Goal: Information Seeking & Learning: Check status

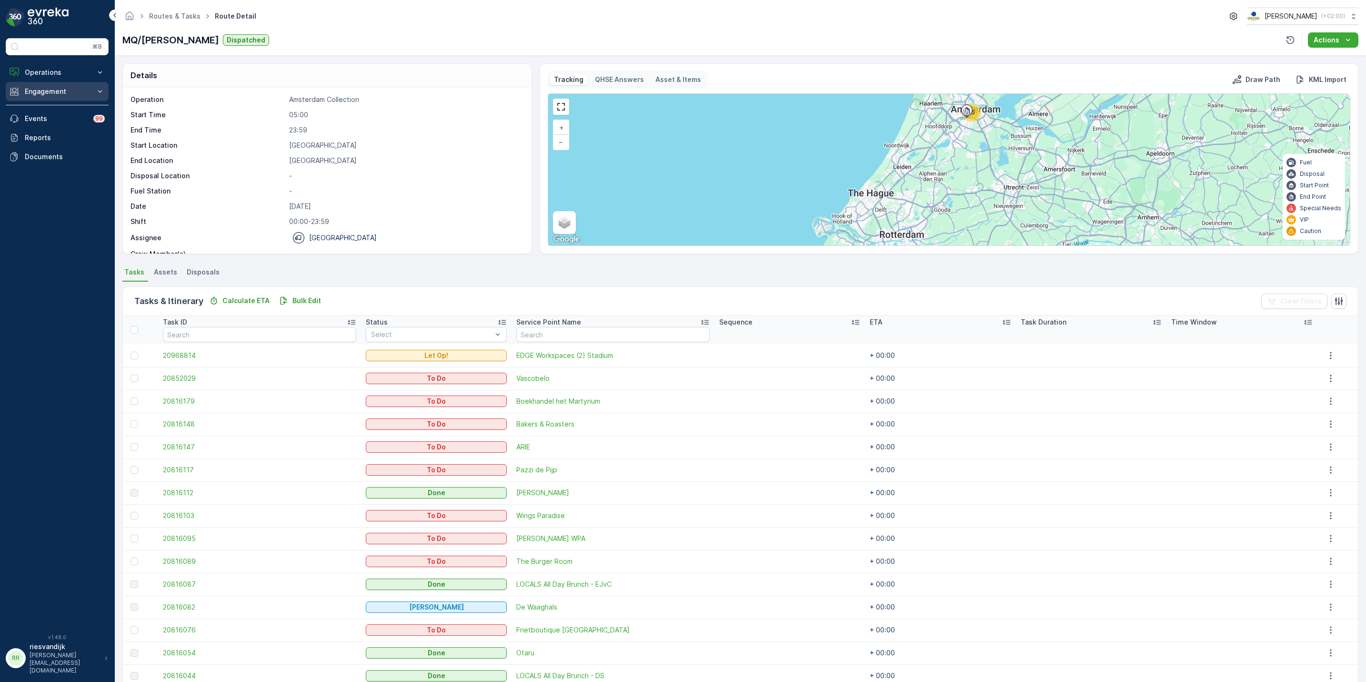
scroll to position [275, 0]
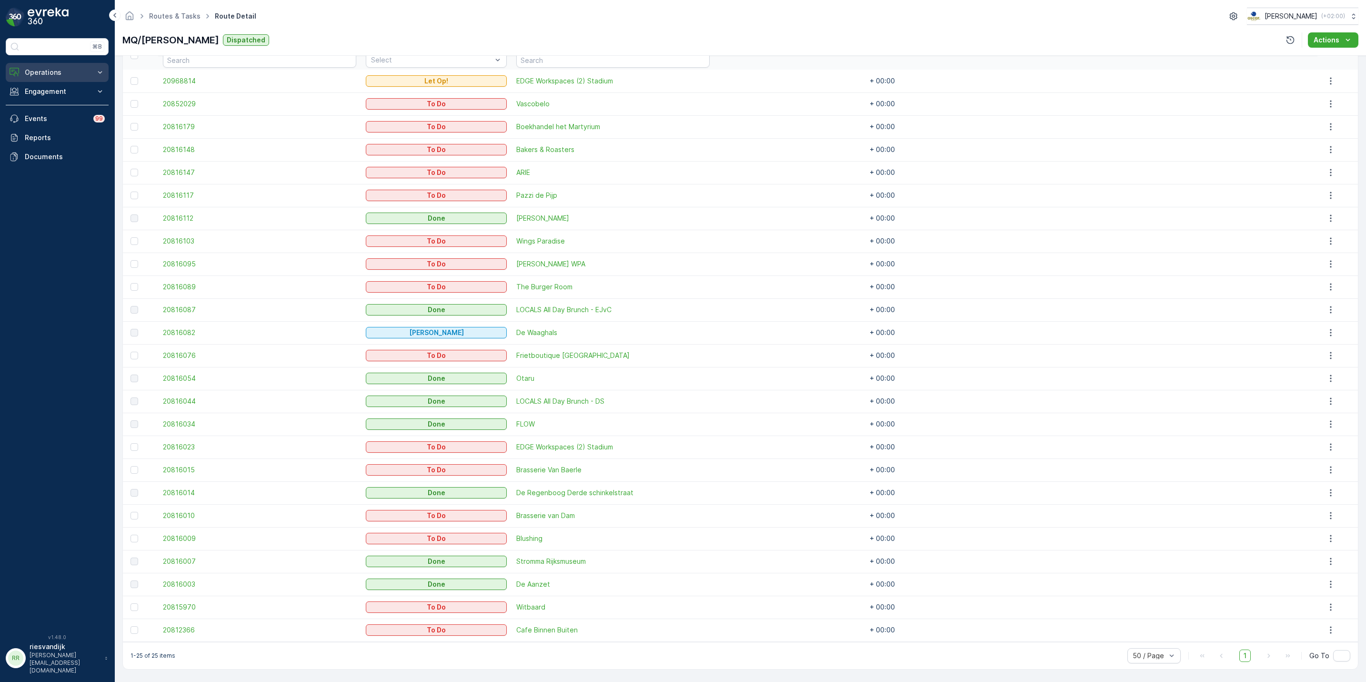
click at [79, 71] on p "Operations" at bounding box center [57, 73] width 65 height 10
drag, startPoint x: 70, startPoint y: 124, endPoint x: 99, endPoint y: 123, distance: 28.6
click at [70, 123] on link "Cockpit" at bounding box center [64, 128] width 88 height 13
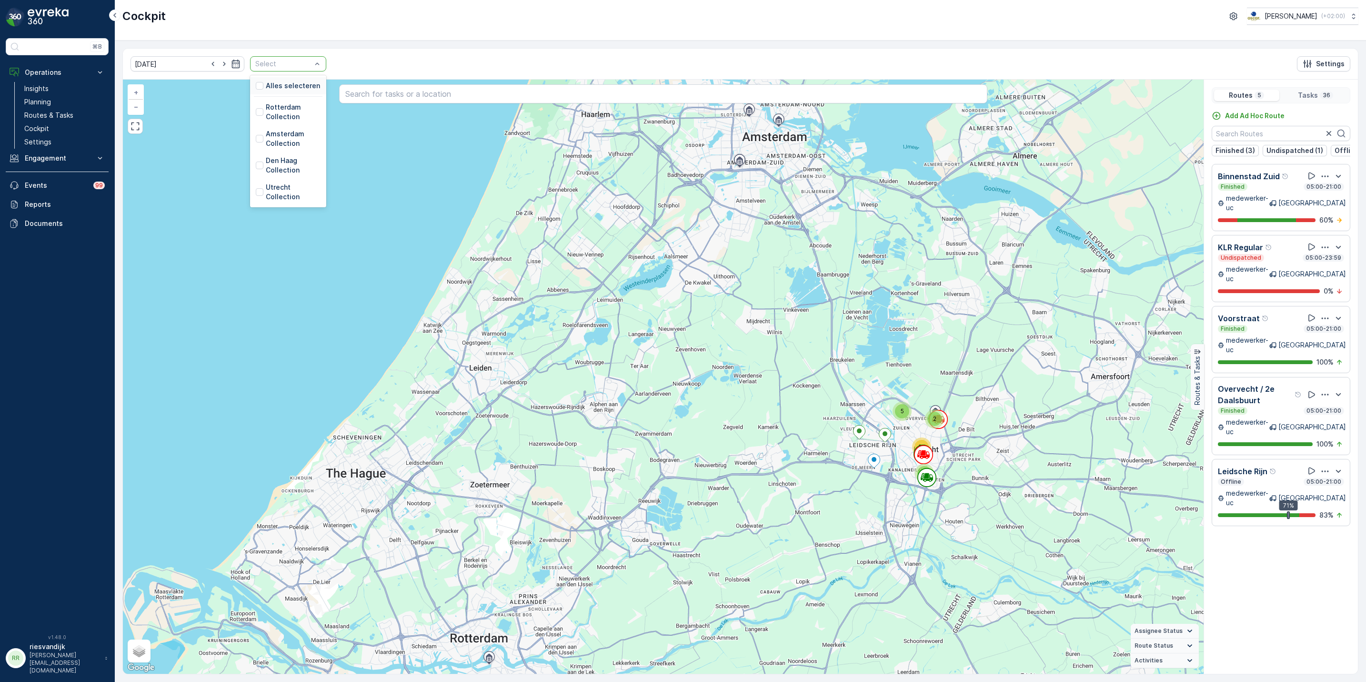
click at [291, 64] on div at bounding box center [283, 64] width 58 height 8
click at [291, 87] on p "Alles selecteren" at bounding box center [293, 86] width 54 height 10
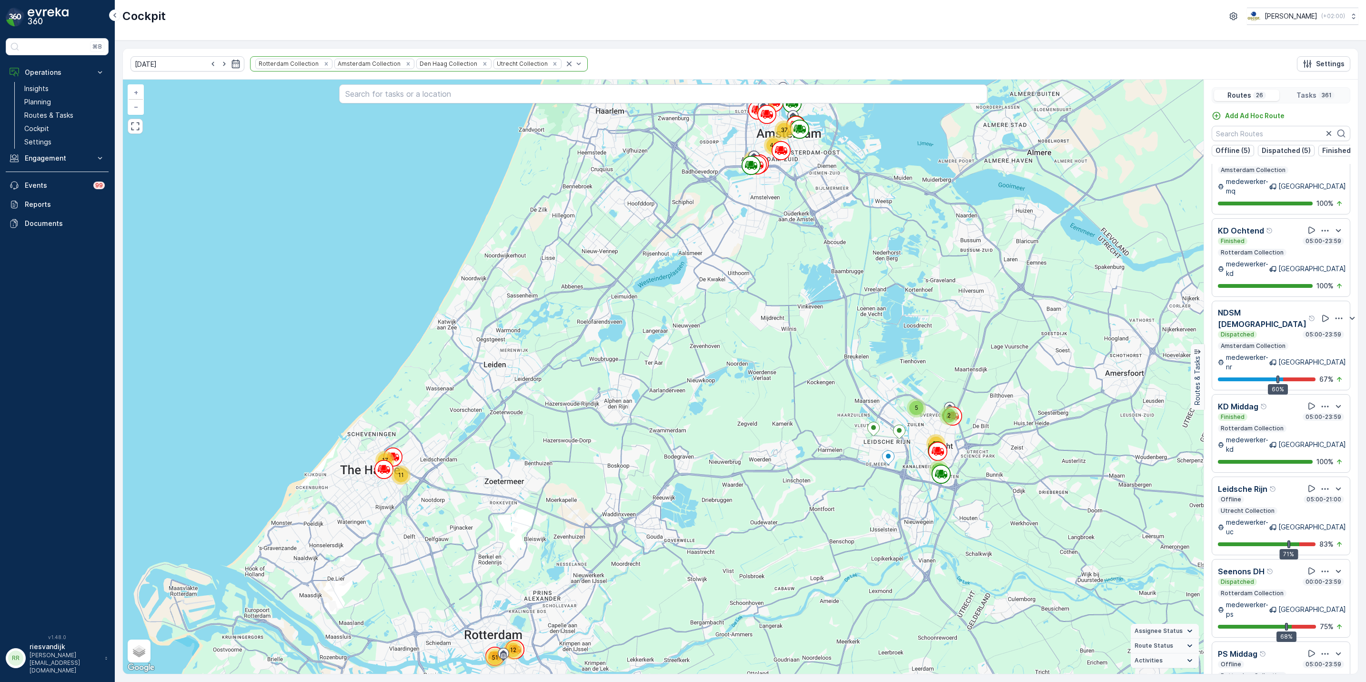
scroll to position [1415, 0]
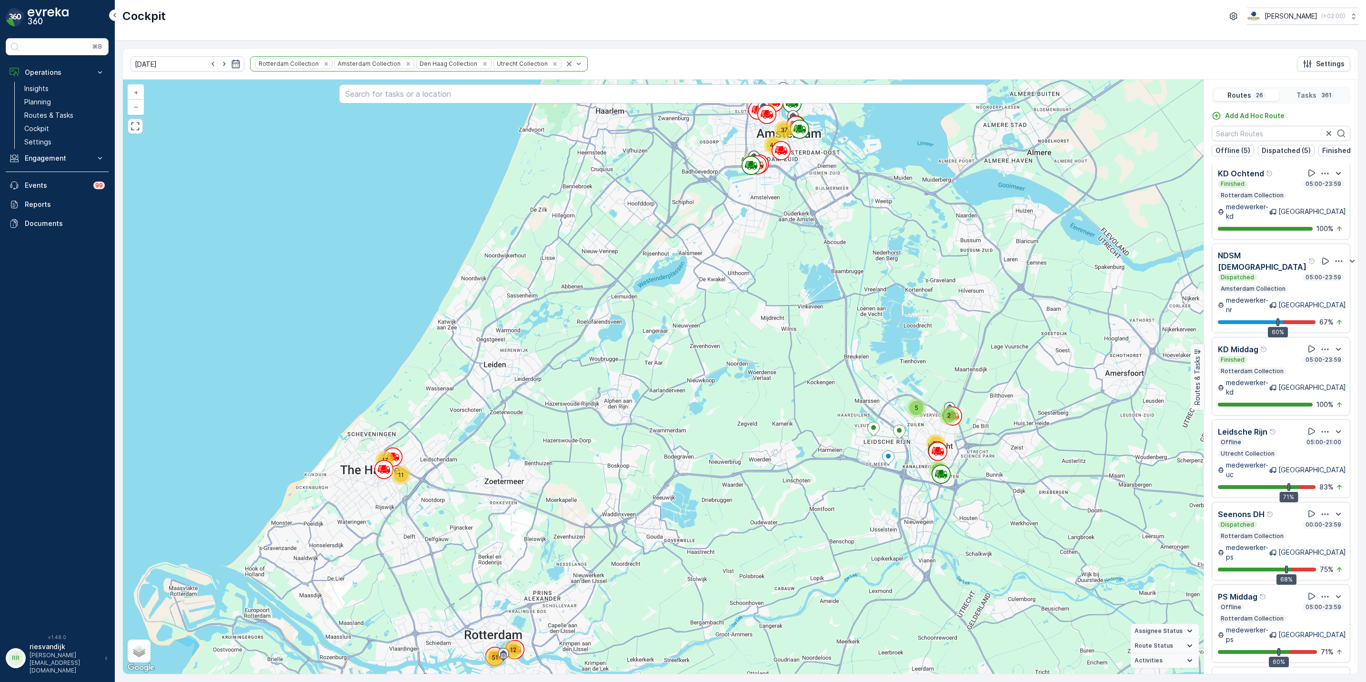
click at [1322, 427] on icon "button" at bounding box center [1326, 432] width 10 height 10
click at [1325, 449] on span "See More Details" at bounding box center [1324, 454] width 55 height 10
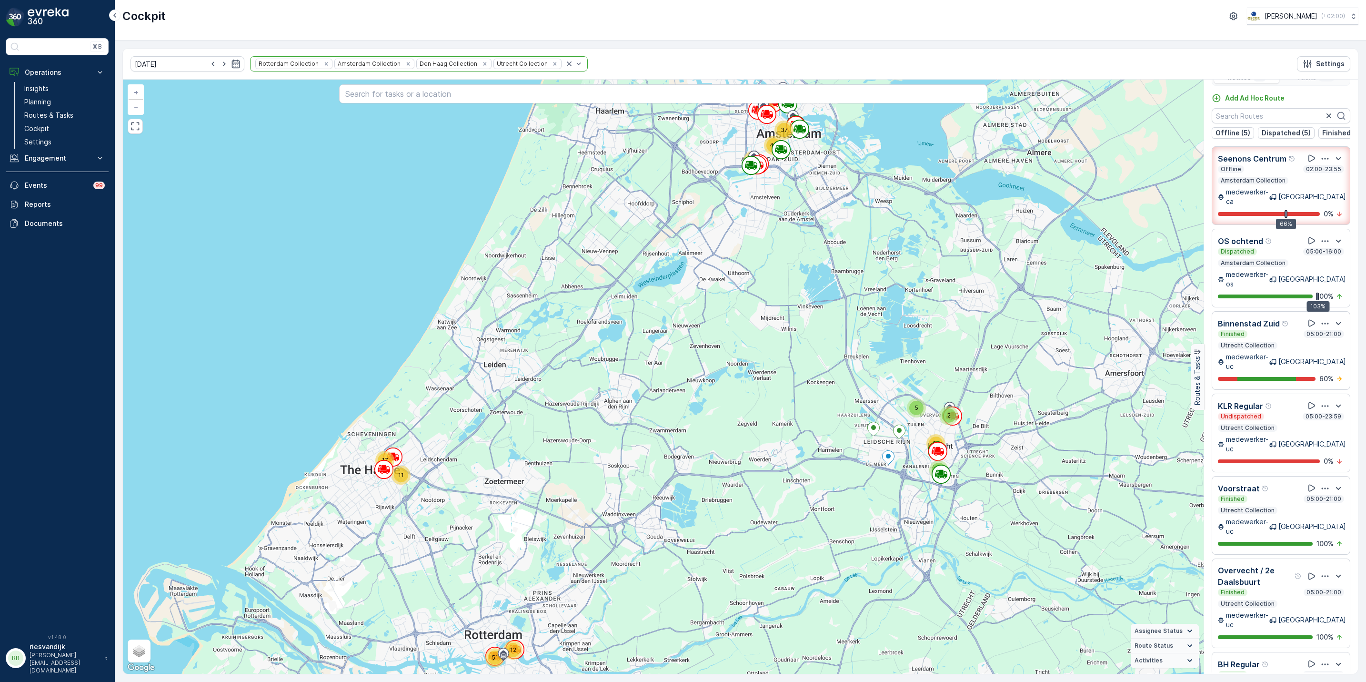
scroll to position [0, 0]
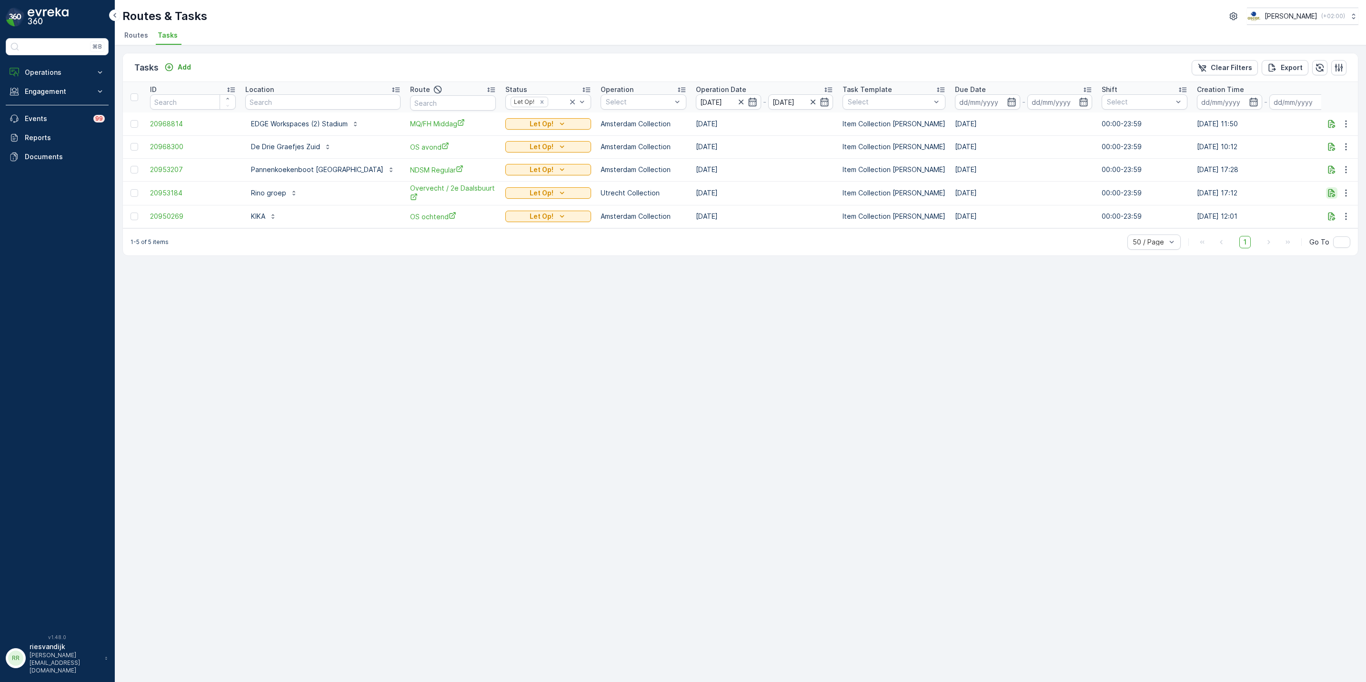
click at [1326, 192] on button "button" at bounding box center [1331, 192] width 11 height 11
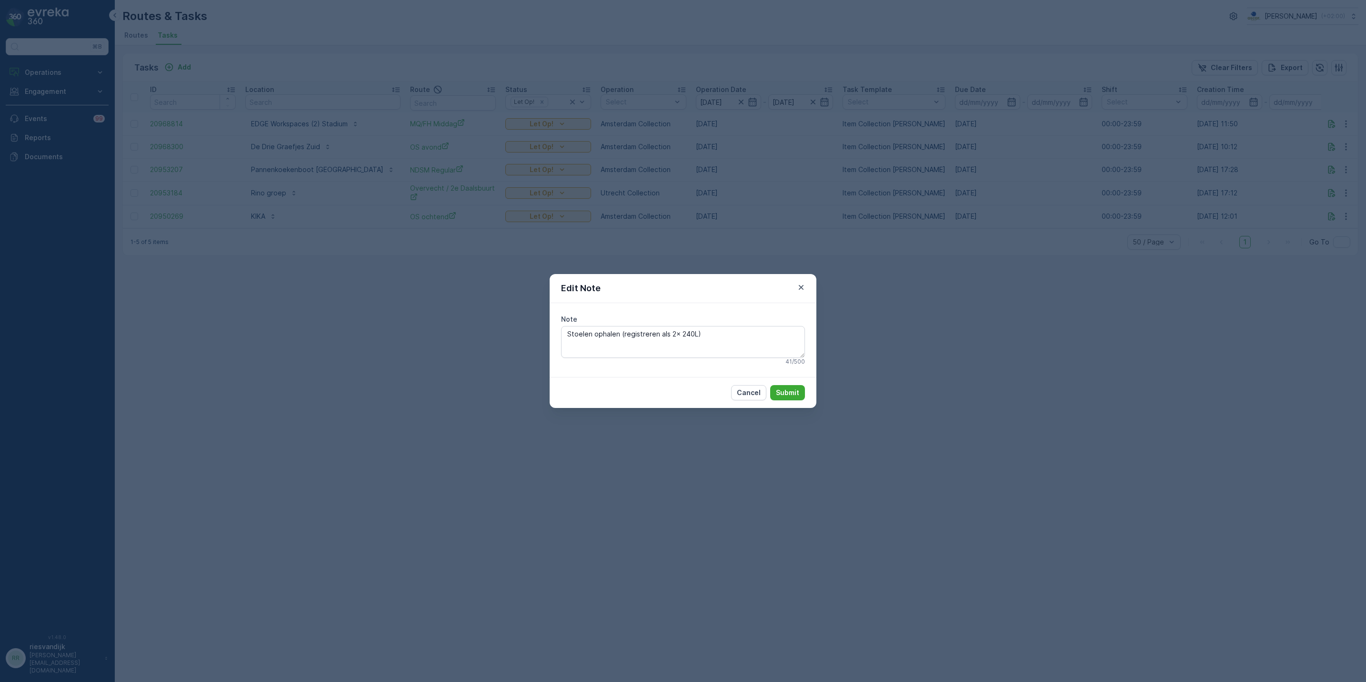
drag, startPoint x: 885, startPoint y: 339, endPoint x: 891, endPoint y: 340, distance: 5.8
click at [885, 339] on div "Edit Note Note Stoelen ophalen (registreren als 2x 240L) 41 / 500 Cancel Submit" at bounding box center [683, 341] width 1366 height 682
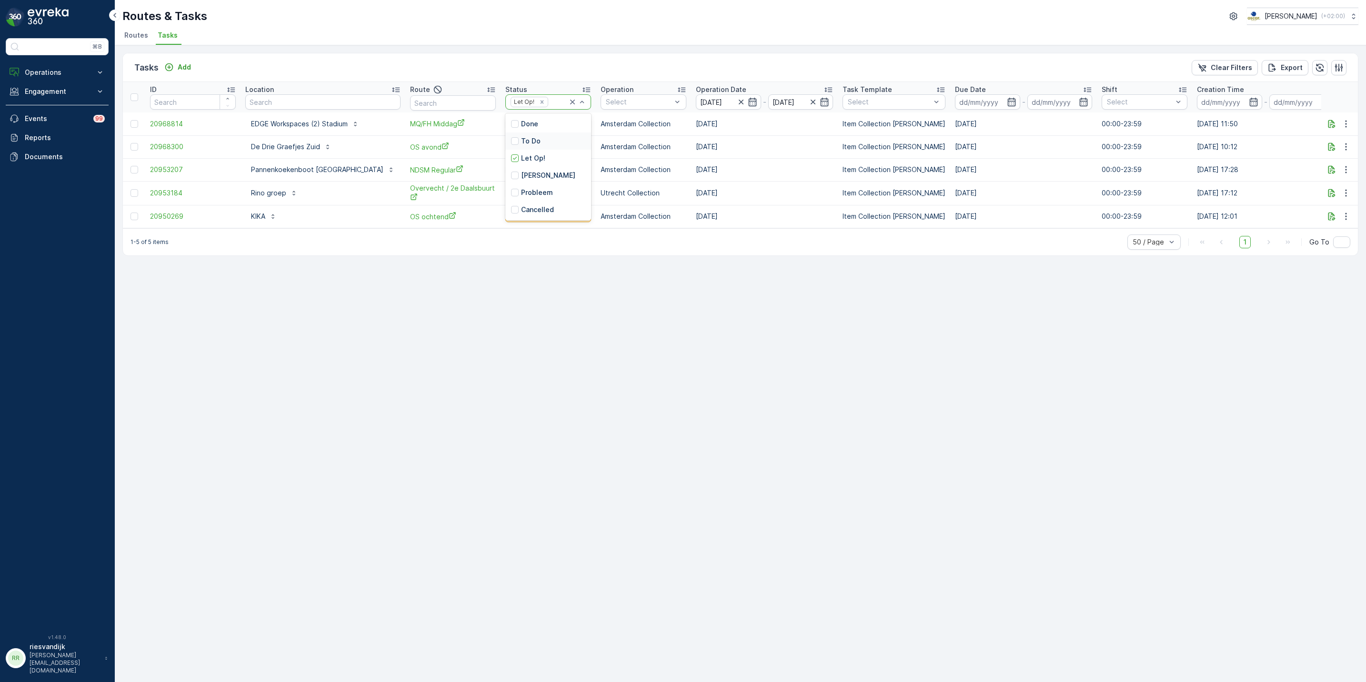
click at [521, 143] on p "To Do" at bounding box center [531, 141] width 20 height 10
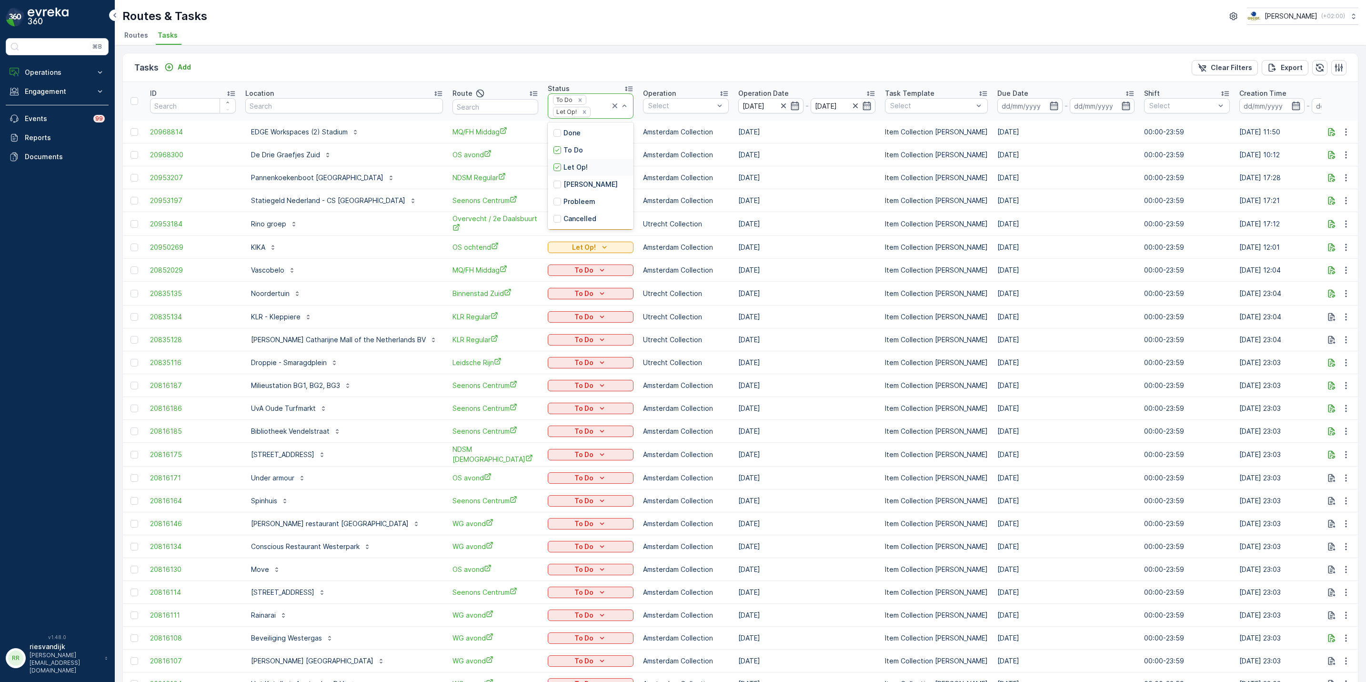
click at [550, 167] on div "Let Op!" at bounding box center [591, 167] width 86 height 17
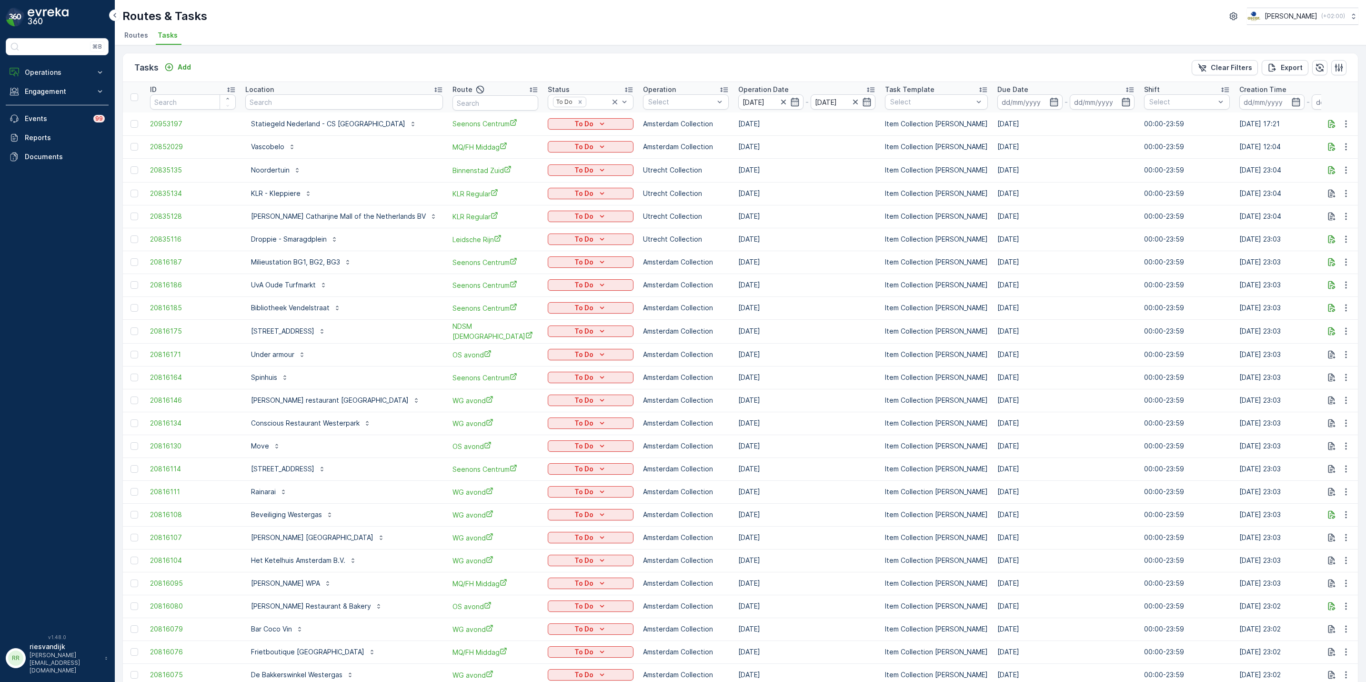
click at [486, 87] on div "Route" at bounding box center [496, 89] width 86 height 11
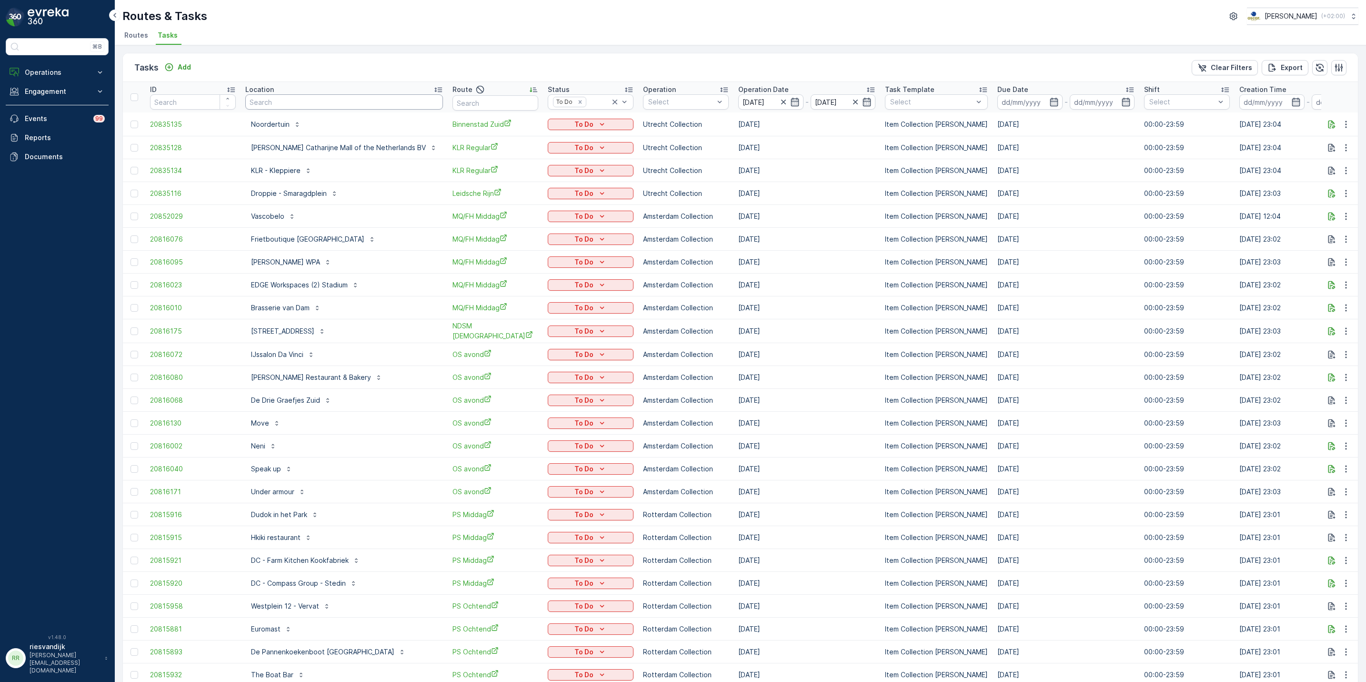
click at [357, 100] on input "text" at bounding box center [344, 101] width 198 height 15
type input "stt"
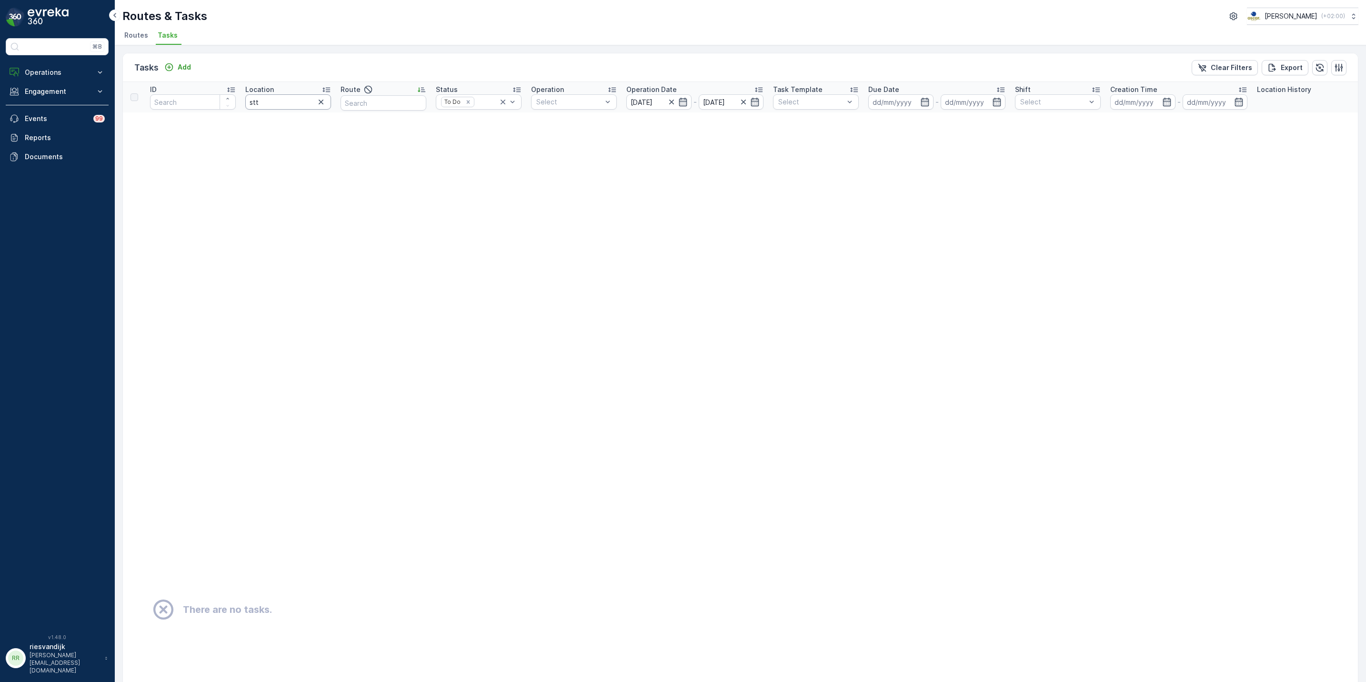
click at [296, 106] on input "stt" at bounding box center [288, 101] width 86 height 15
type input "stat"
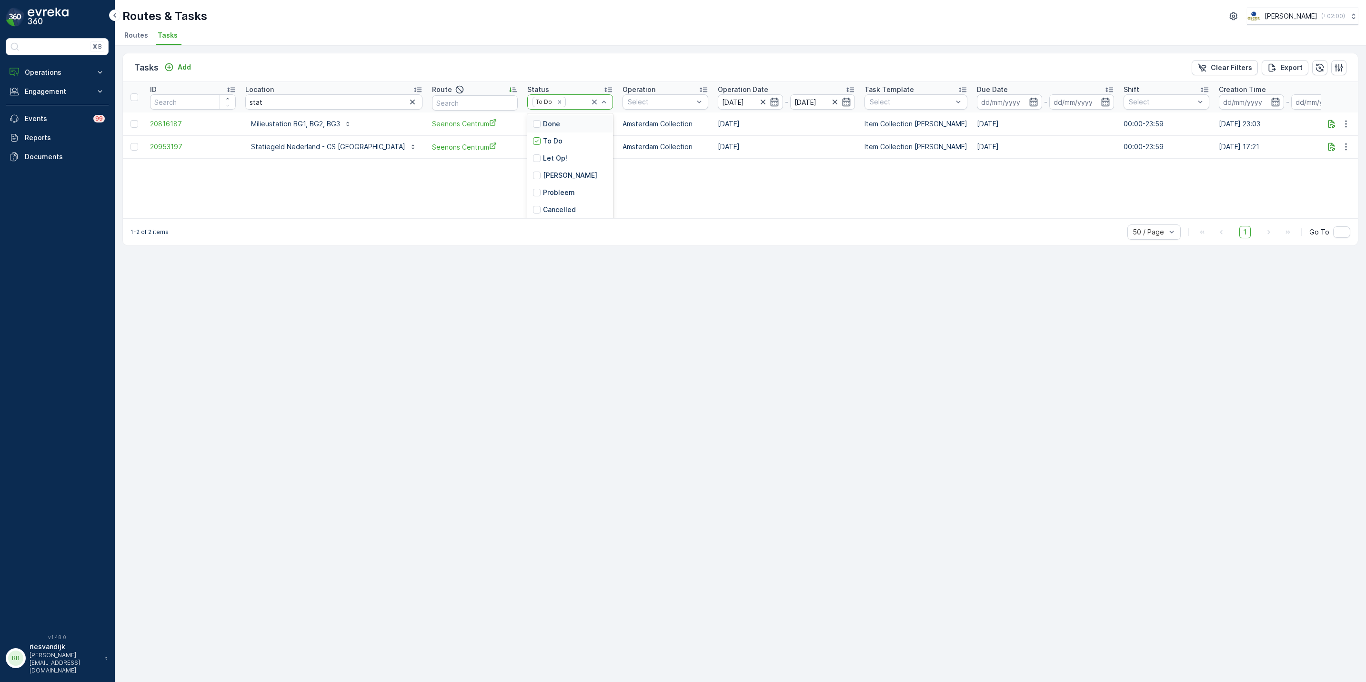
click at [529, 127] on div "Done" at bounding box center [570, 123] width 86 height 17
click at [536, 172] on div "Let Op!" at bounding box center [570, 167] width 86 height 17
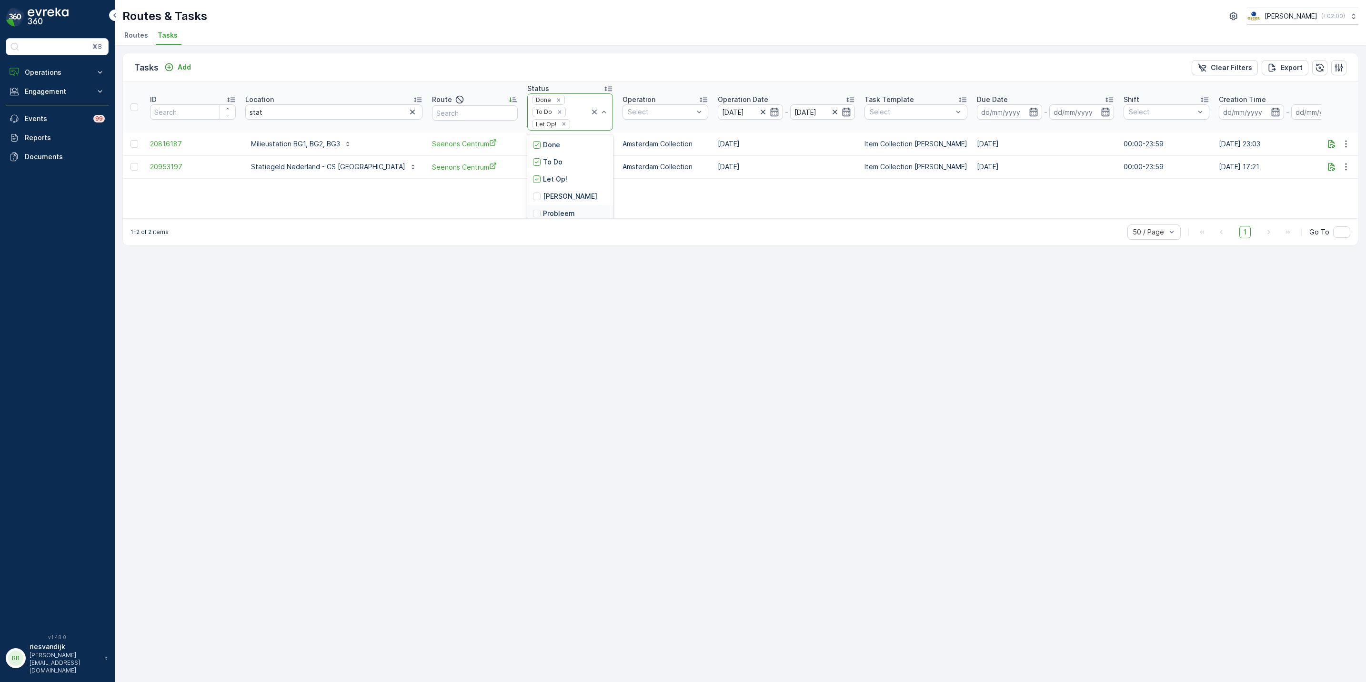
click at [534, 209] on div "Probleem" at bounding box center [570, 213] width 86 height 17
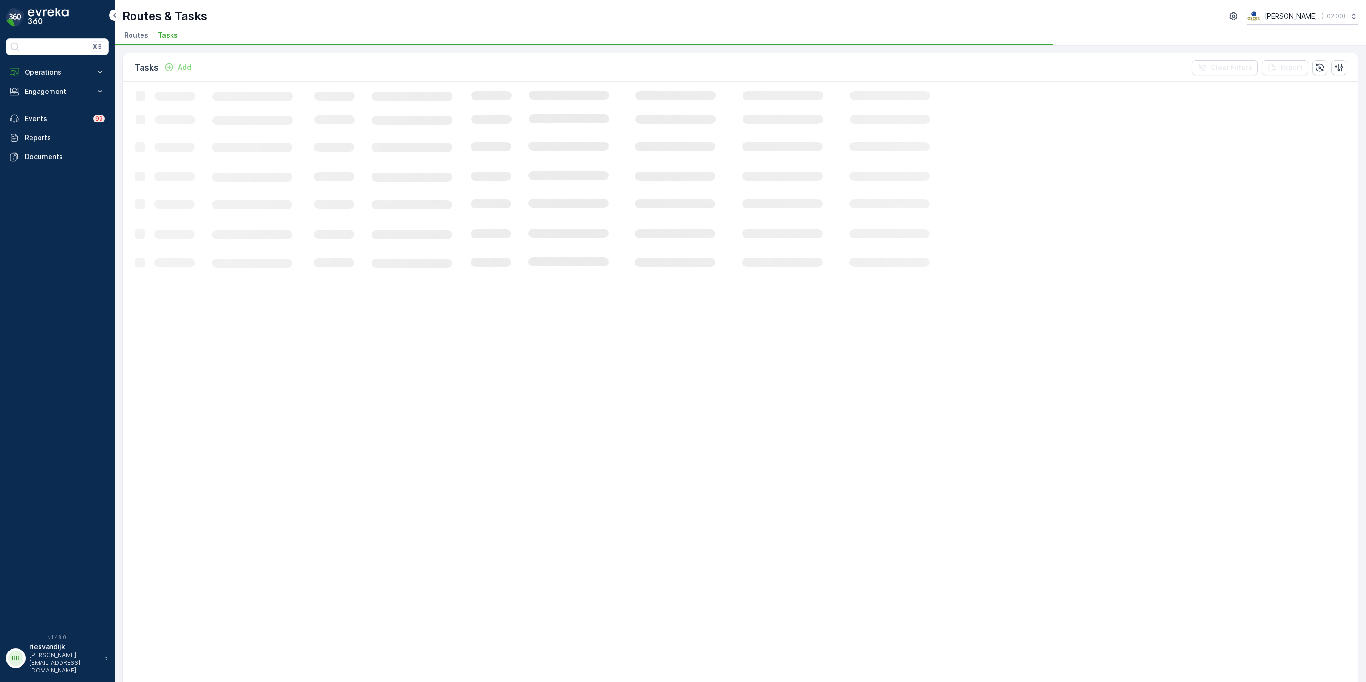
click at [571, 109] on icon "Loading..." at bounding box center [580, 597] width 915 height 1031
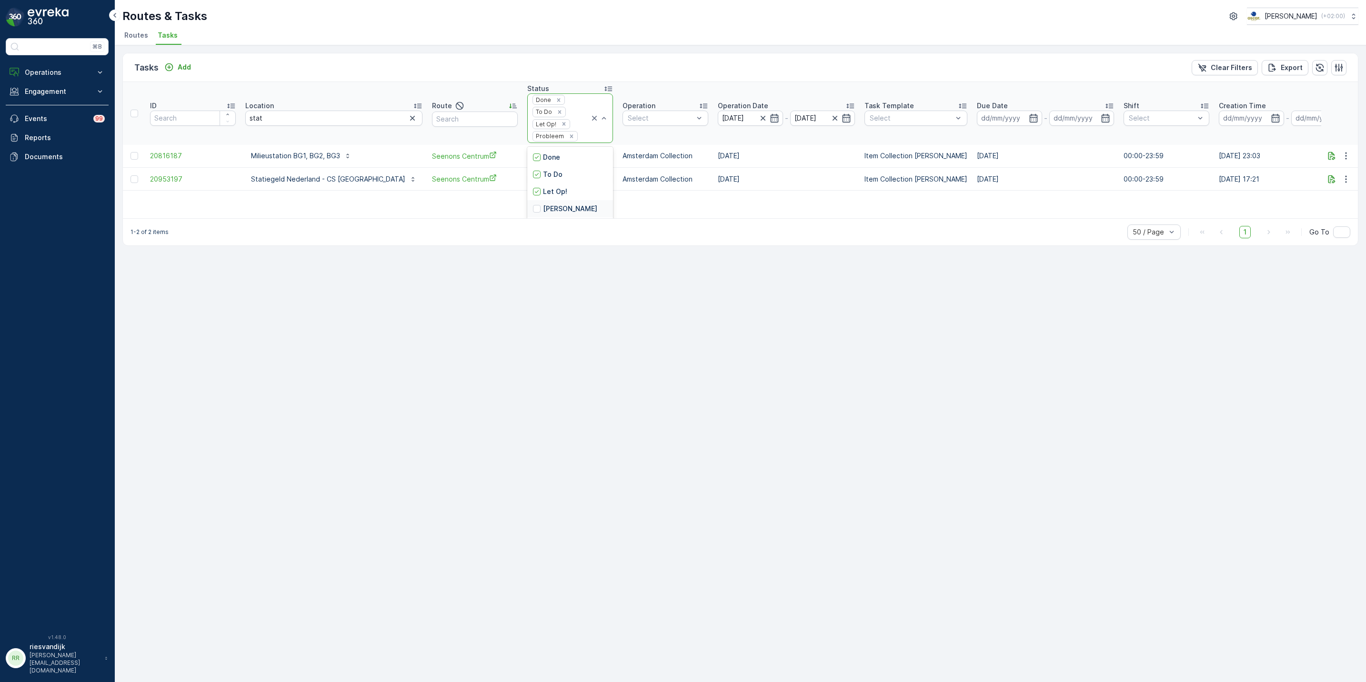
click at [552, 207] on div "[PERSON_NAME]" at bounding box center [570, 208] width 86 height 17
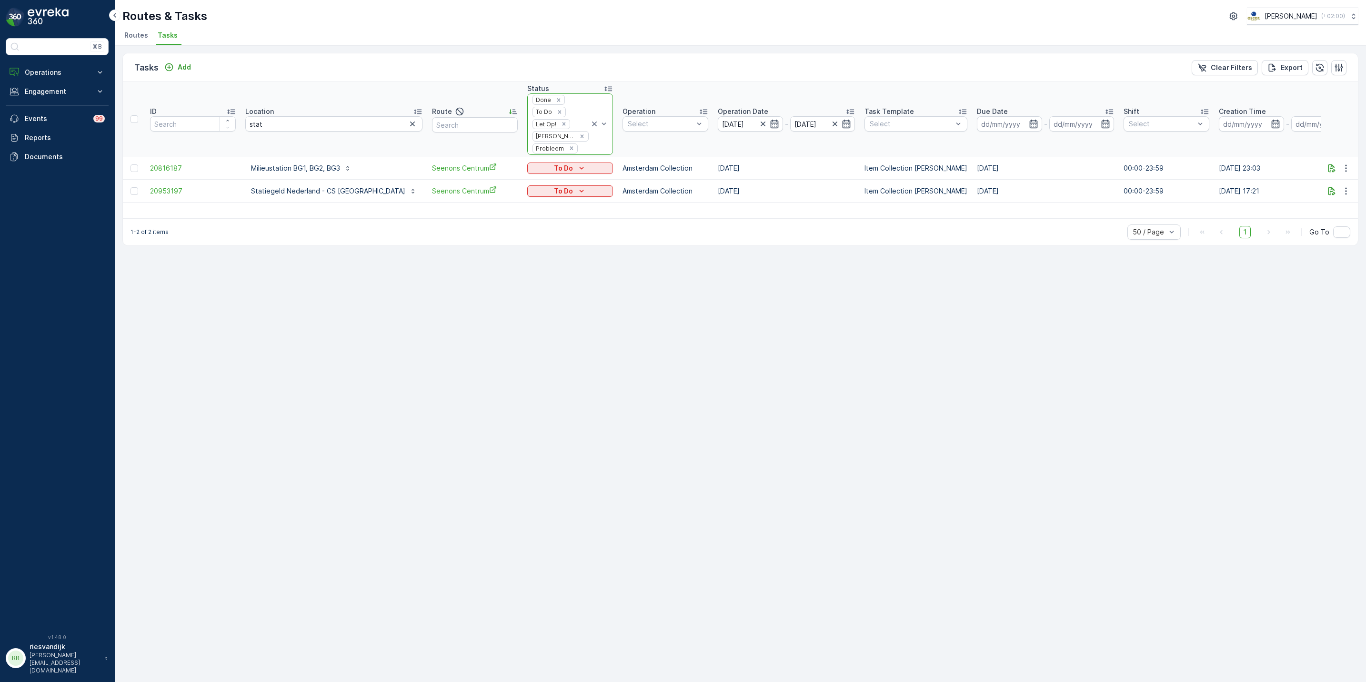
click at [590, 126] on icon at bounding box center [595, 124] width 10 height 10
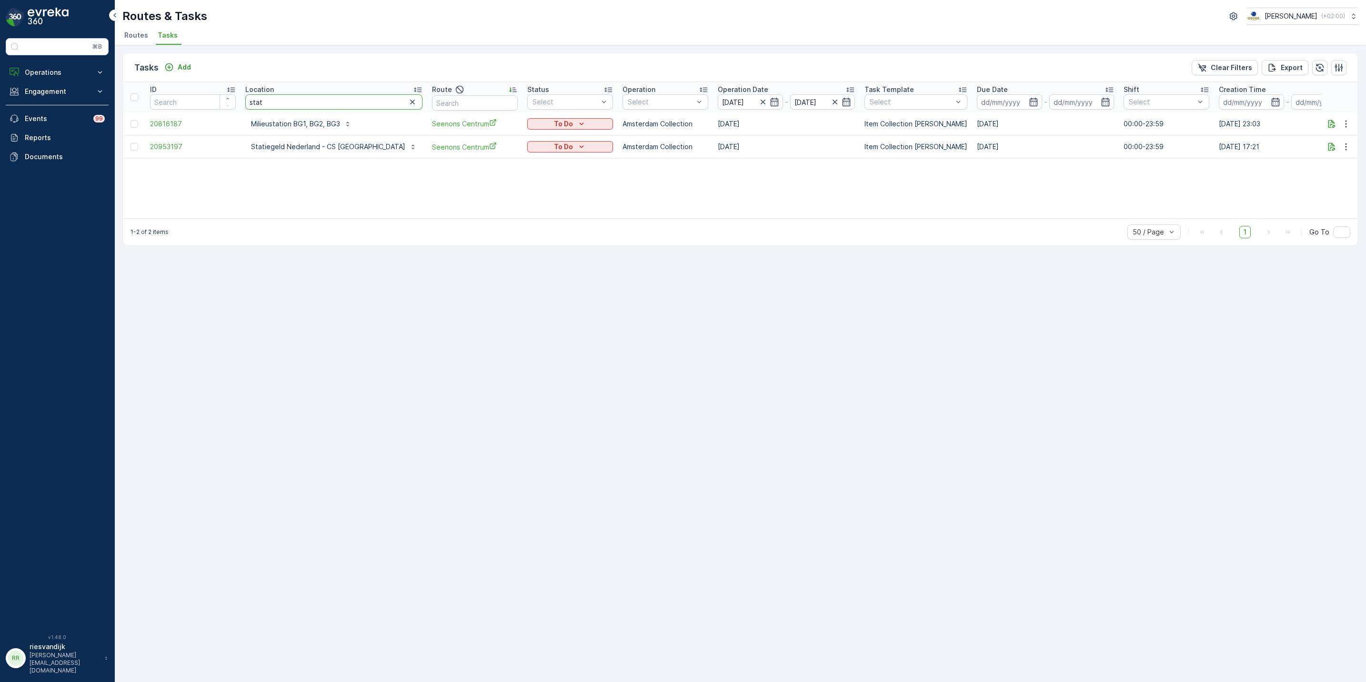
click at [325, 104] on input "stat" at bounding box center [333, 101] width 177 height 15
type input "statiegeld"
click at [318, 104] on input "statiegeld" at bounding box center [333, 101] width 177 height 15
click at [718, 102] on input "[DATE]" at bounding box center [750, 101] width 65 height 15
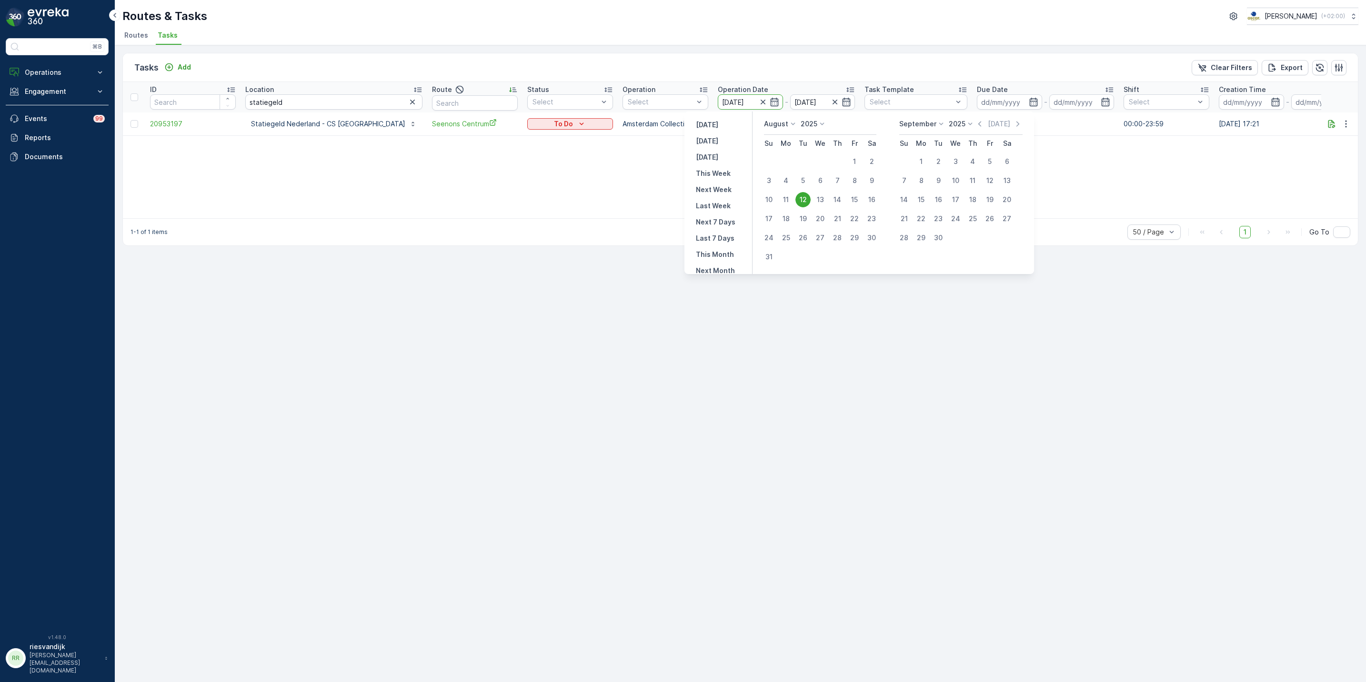
click at [814, 193] on td "13" at bounding box center [820, 199] width 17 height 19
drag, startPoint x: 814, startPoint y: 193, endPoint x: 816, endPoint y: 199, distance: 5.8
click at [816, 199] on div "13" at bounding box center [820, 199] width 15 height 15
type input "[DATE]"
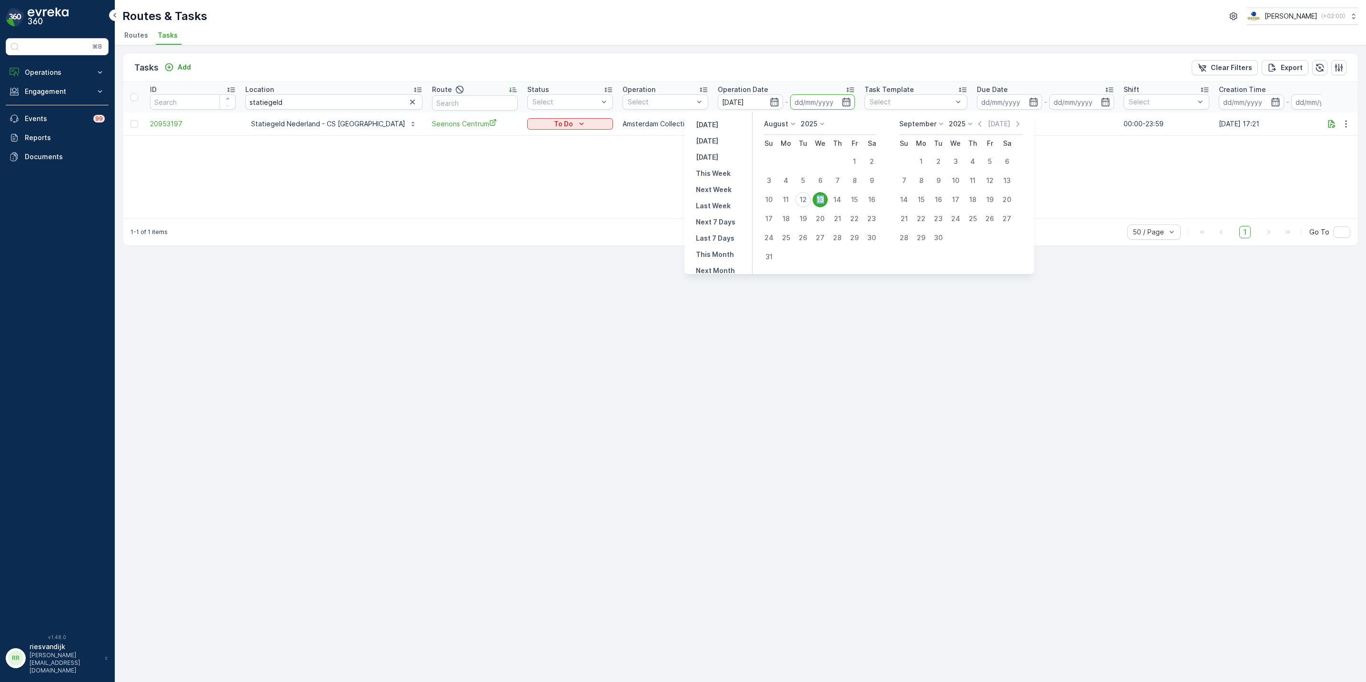
click at [816, 199] on div "13" at bounding box center [820, 199] width 15 height 15
type input "[DATE]"
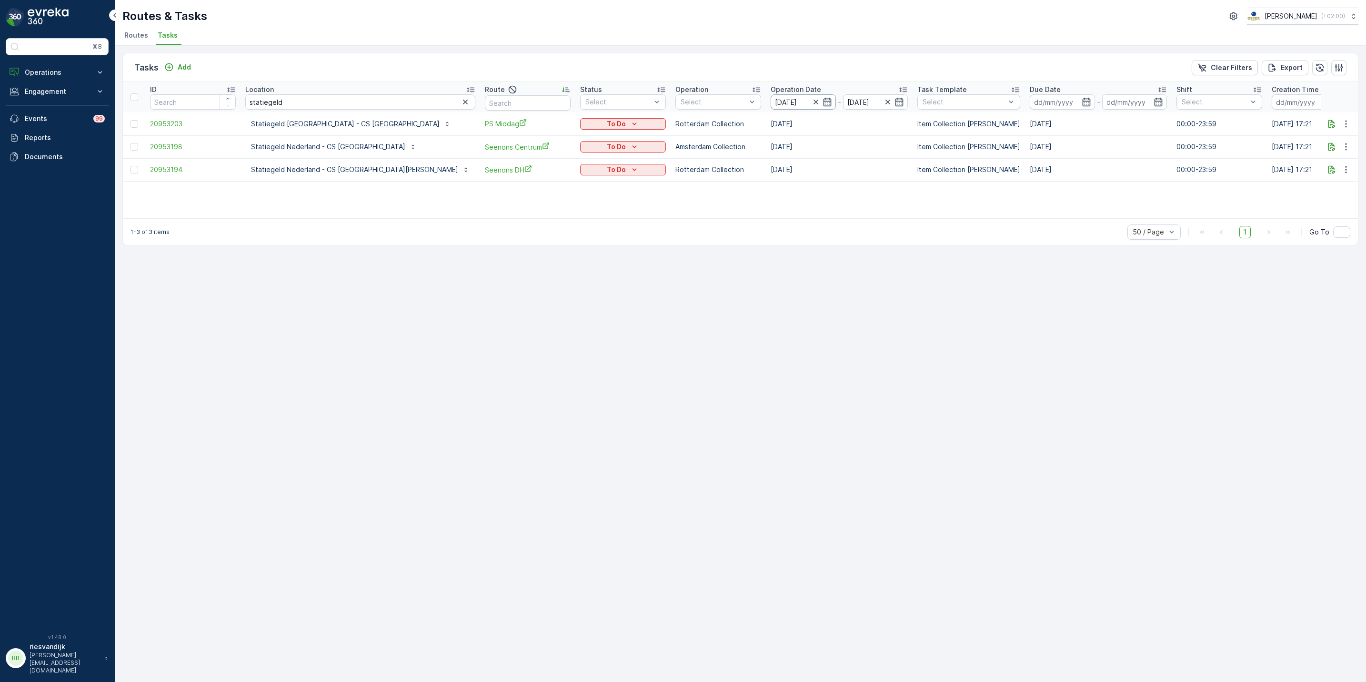
click at [771, 102] on input "[DATE]" at bounding box center [803, 101] width 65 height 15
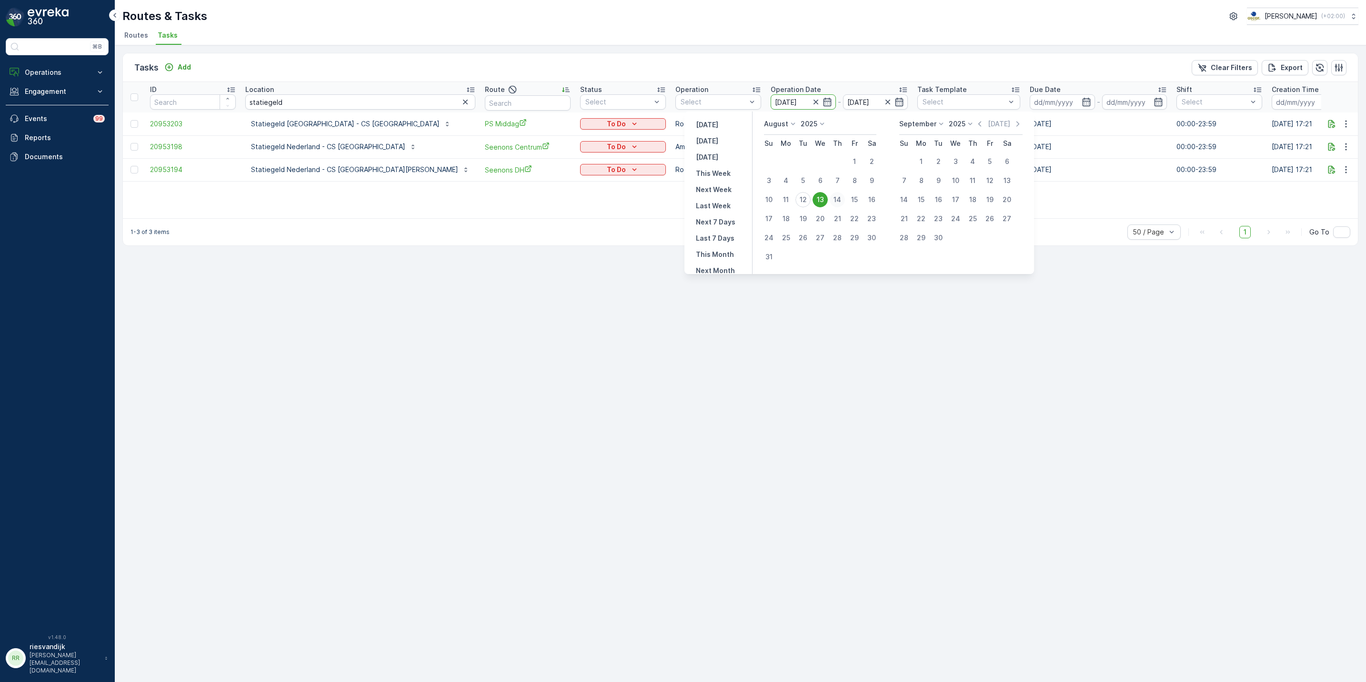
click at [842, 198] on div "14" at bounding box center [837, 199] width 15 height 15
type input "[DATE]"
click at [841, 198] on div "14" at bounding box center [837, 199] width 15 height 15
type input "[DATE]"
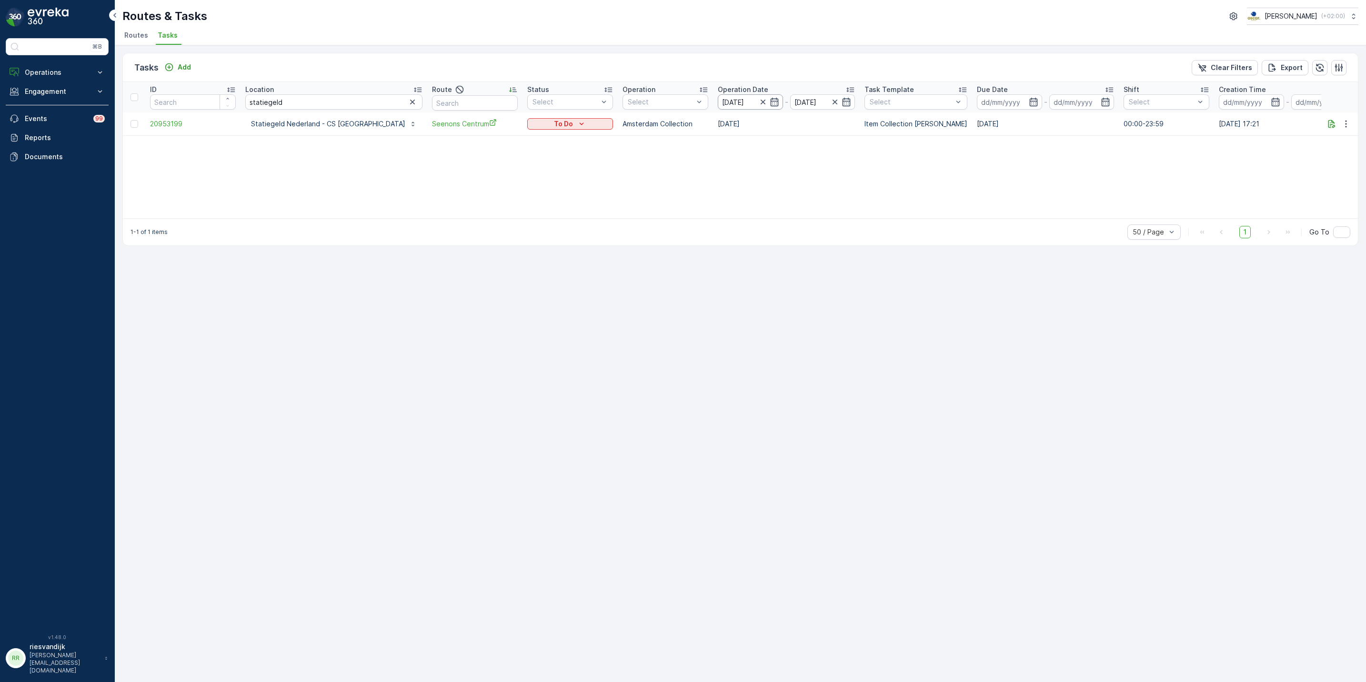
click at [718, 100] on input "[DATE]" at bounding box center [750, 101] width 65 height 15
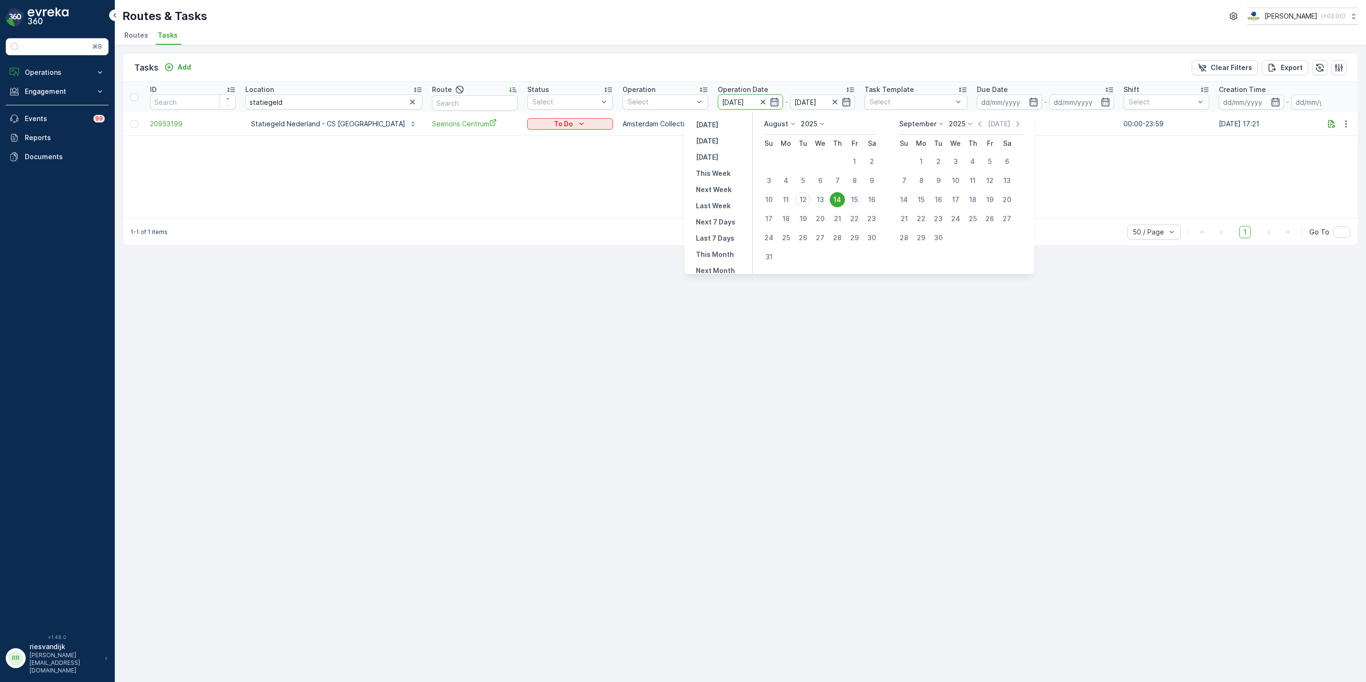
click at [859, 200] on div "15" at bounding box center [854, 199] width 15 height 15
type input "[DATE]"
click at [859, 199] on div "15" at bounding box center [854, 199] width 15 height 15
type input "[DATE]"
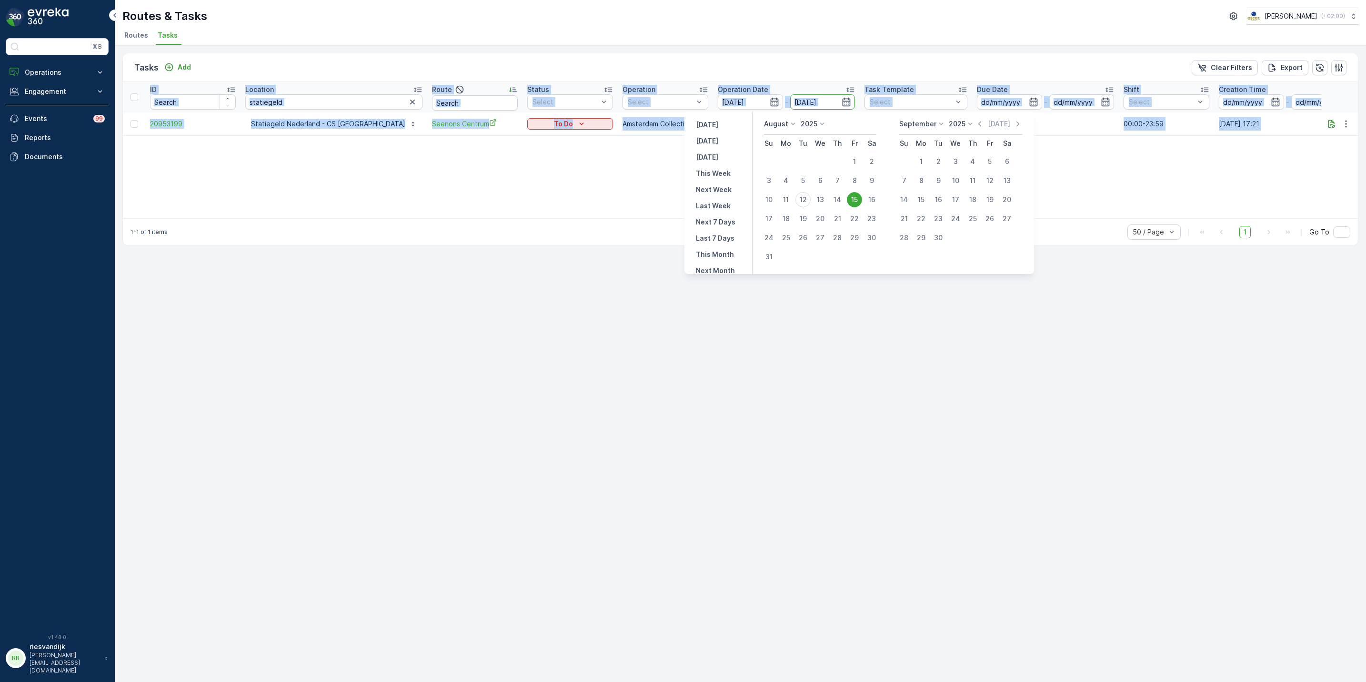
click at [859, 199] on div "ID Location statiegeld Route Status Select Operation Select Operation Date [DAT…" at bounding box center [740, 150] width 1235 height 136
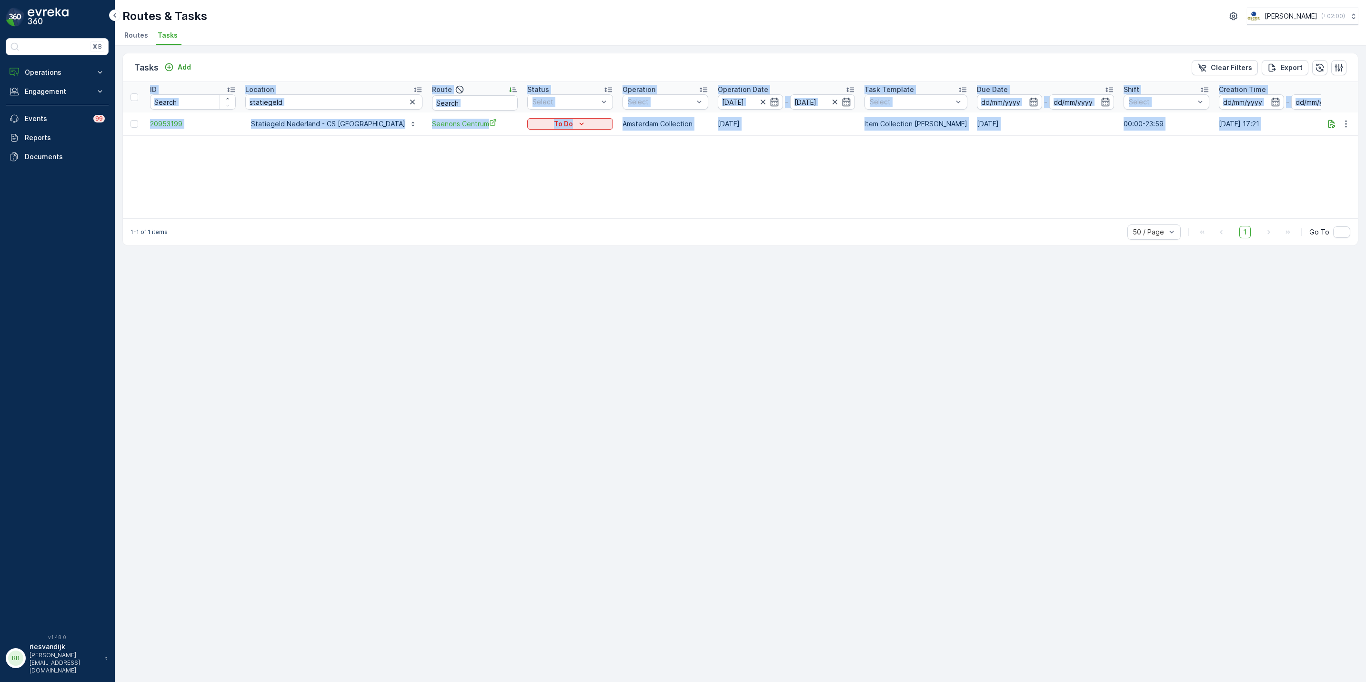
drag, startPoint x: 859, startPoint y: 199, endPoint x: 792, endPoint y: 194, distance: 66.8
click at [792, 194] on div "ID Location statiegeld Route Status Select Operation Select Operation Date [DAT…" at bounding box center [740, 150] width 1235 height 136
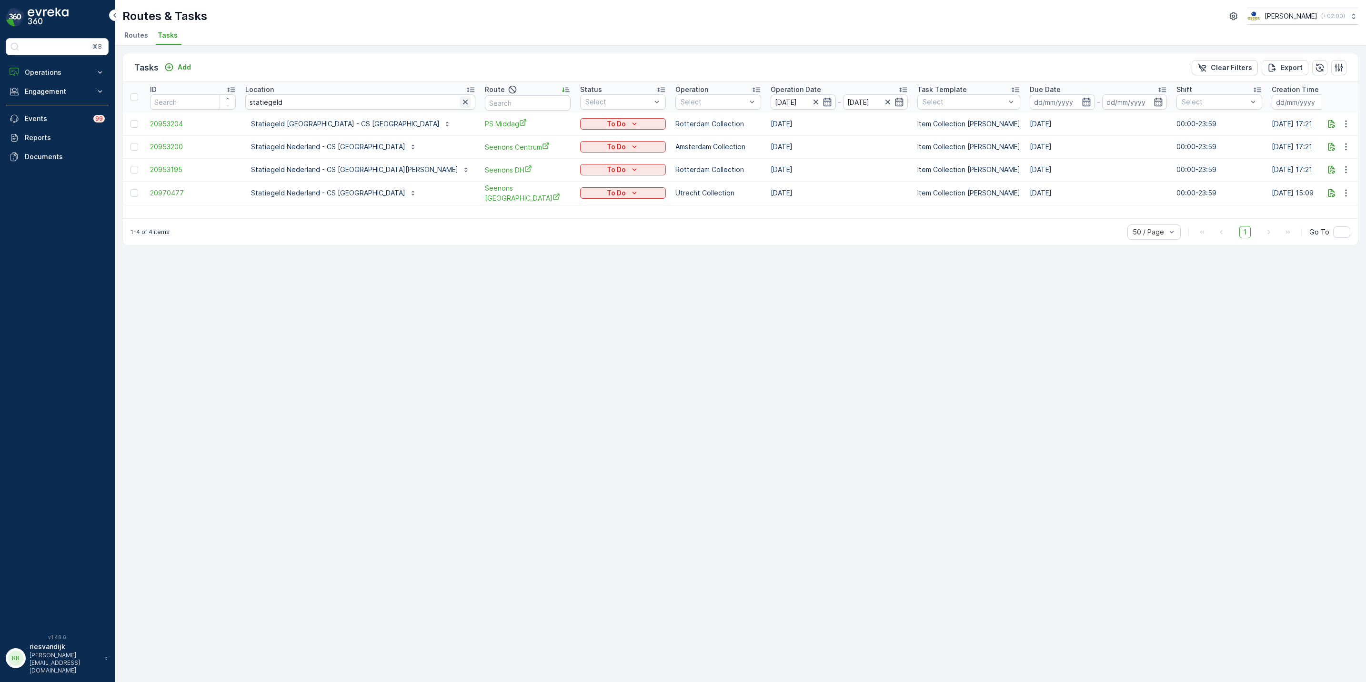
click at [461, 105] on icon "button" at bounding box center [466, 102] width 10 height 10
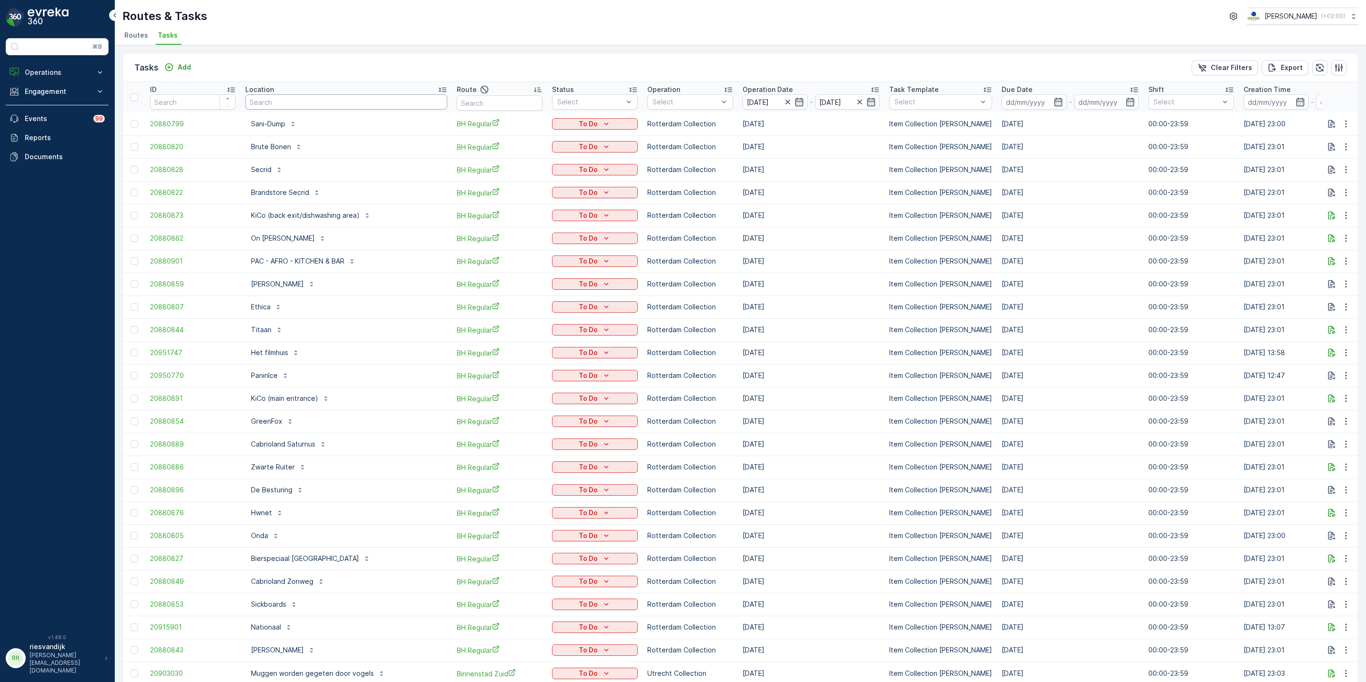
click at [352, 99] on input "text" at bounding box center [346, 101] width 202 height 15
drag, startPoint x: 446, startPoint y: 103, endPoint x: 453, endPoint y: 90, distance: 15.1
click at [457, 103] on input "text" at bounding box center [500, 102] width 86 height 15
click at [743, 100] on input "[DATE]" at bounding box center [775, 101] width 65 height 15
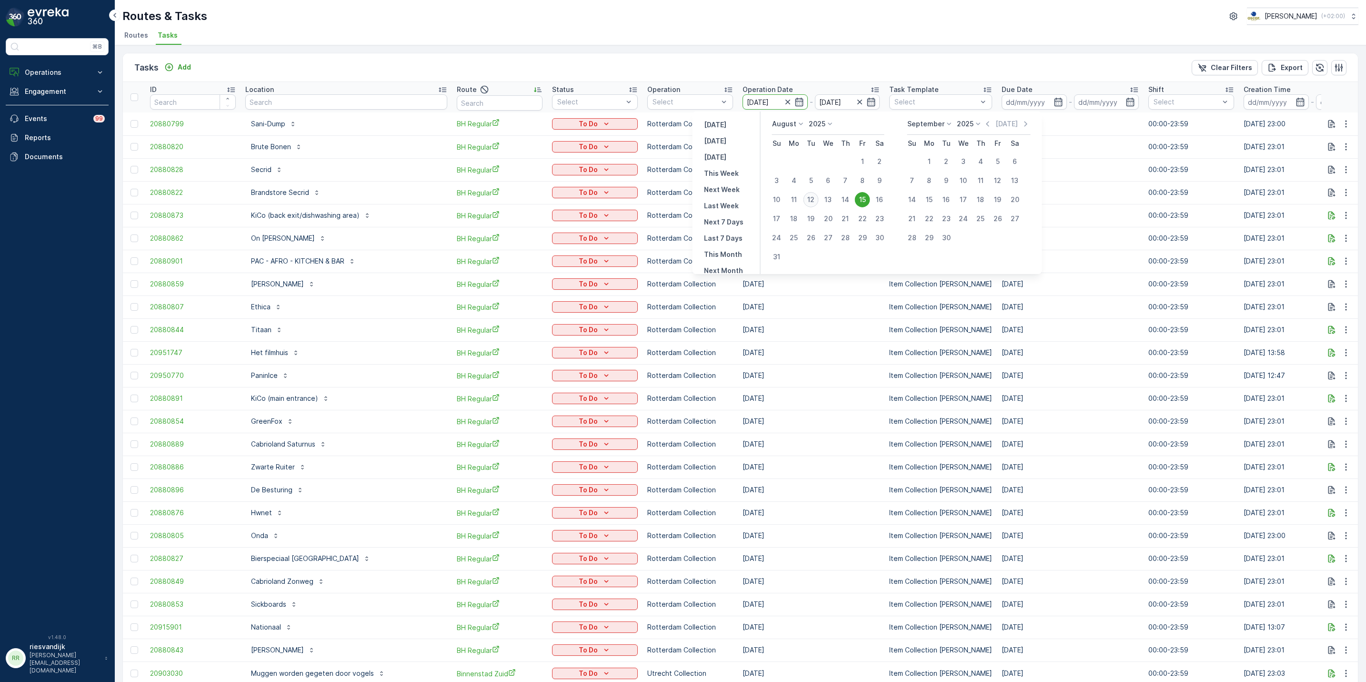
click at [812, 199] on div "12" at bounding box center [811, 199] width 15 height 15
type input "[DATE]"
click at [812, 199] on div "12" at bounding box center [811, 199] width 15 height 15
type input "[DATE]"
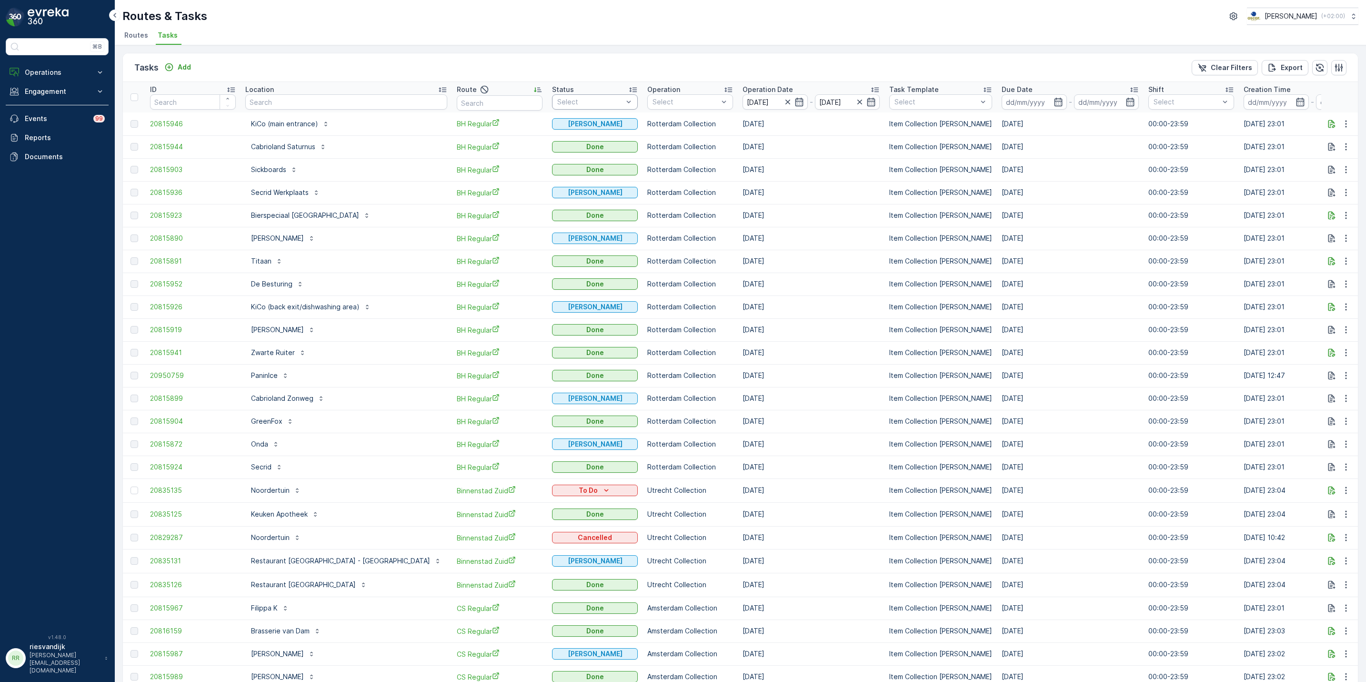
click at [556, 99] on div at bounding box center [590, 102] width 68 height 8
click at [552, 139] on div "To Do" at bounding box center [595, 140] width 86 height 17
